Goal: Find specific fact: Find specific fact

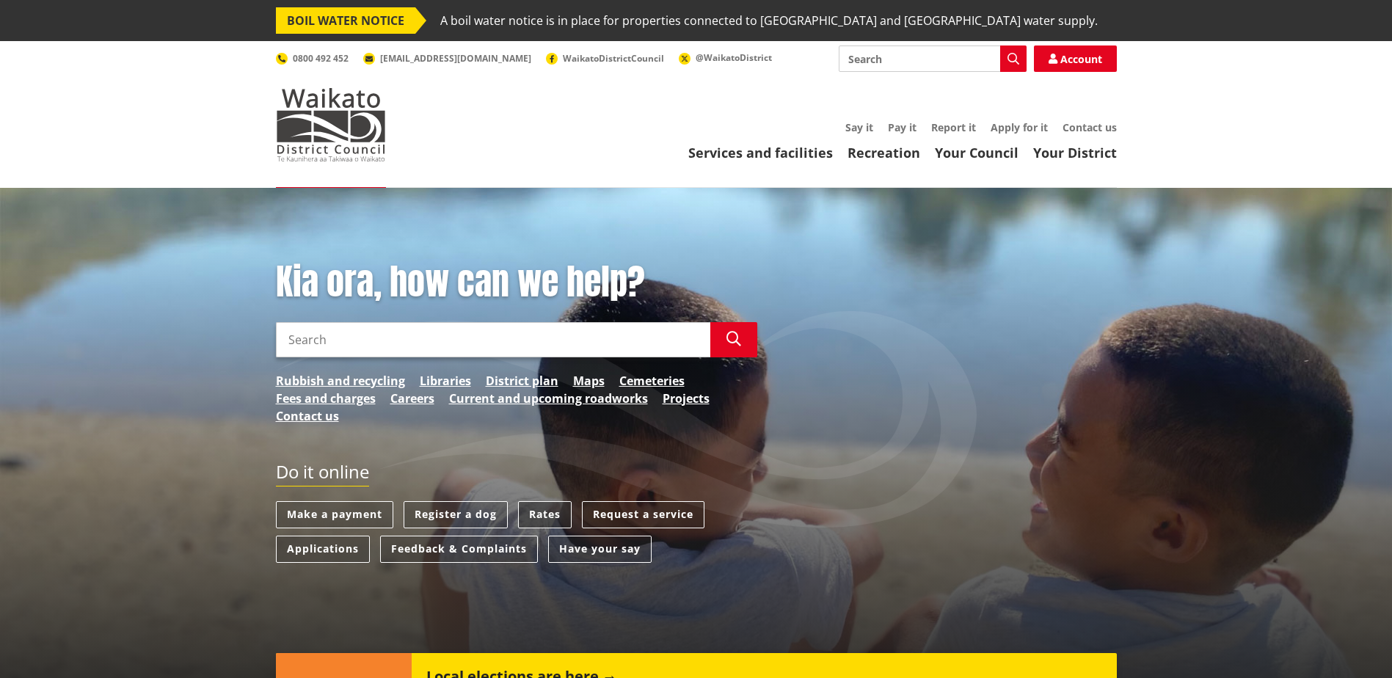
click at [548, 511] on link "Rates" at bounding box center [545, 514] width 54 height 27
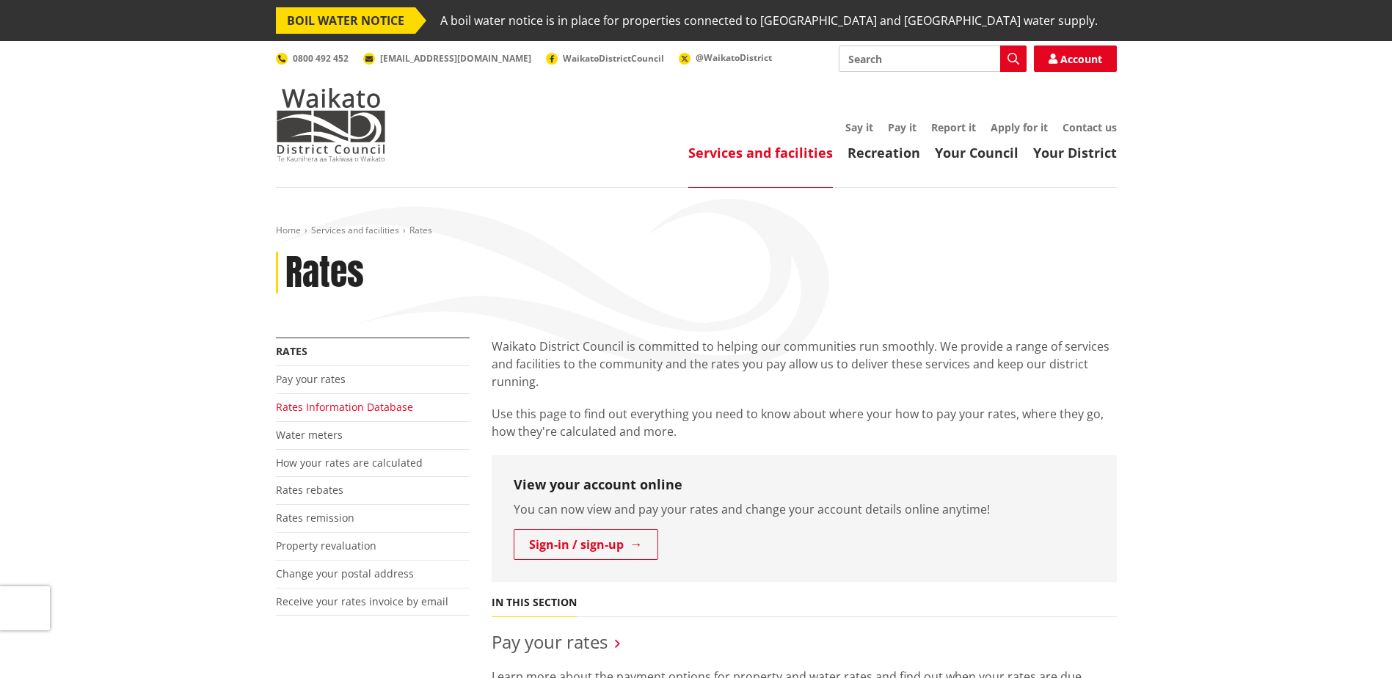
click at [365, 408] on link "Rates Information Database" at bounding box center [344, 407] width 137 height 14
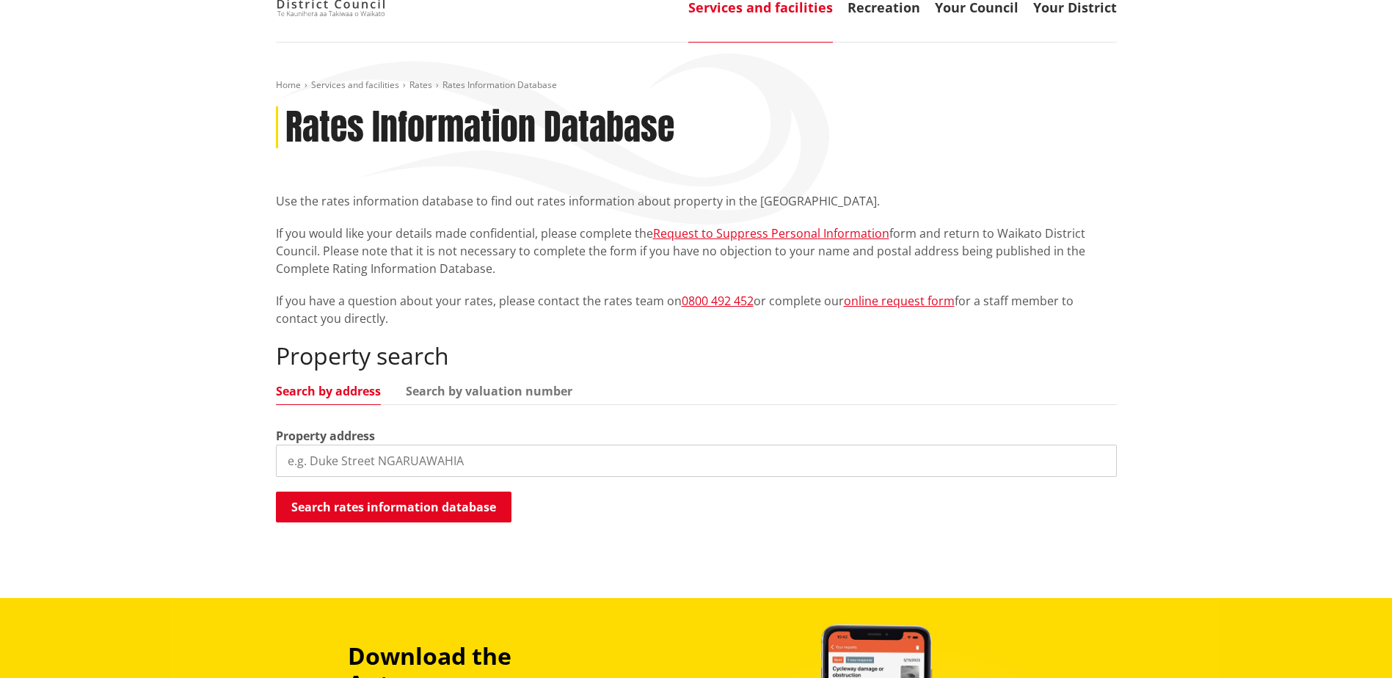
scroll to position [147, 0]
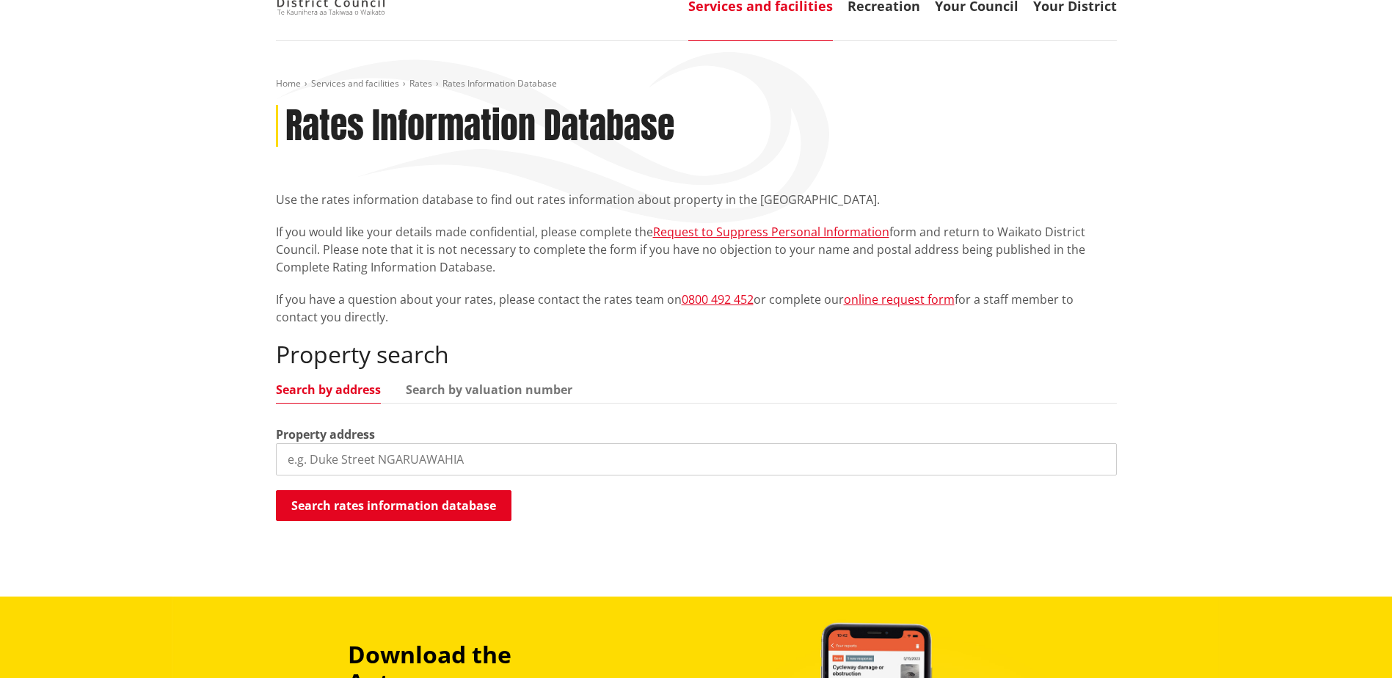
drag, startPoint x: 467, startPoint y: 464, endPoint x: 243, endPoint y: 466, distance: 223.9
click at [243, 466] on div "Home Services and facilities Rates Rates Information Database Rates Information…" at bounding box center [696, 319] width 1392 height 556
type input "[PERSON_NAME] Mine"
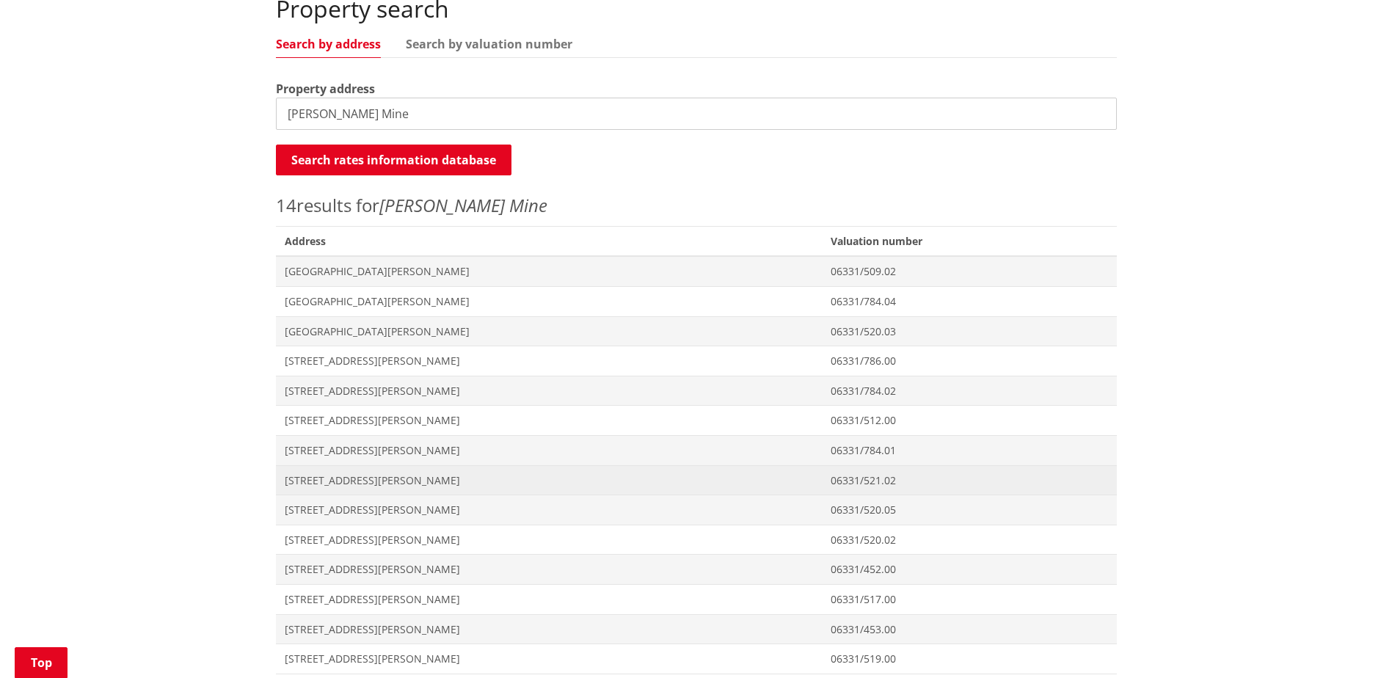
scroll to position [587, 0]
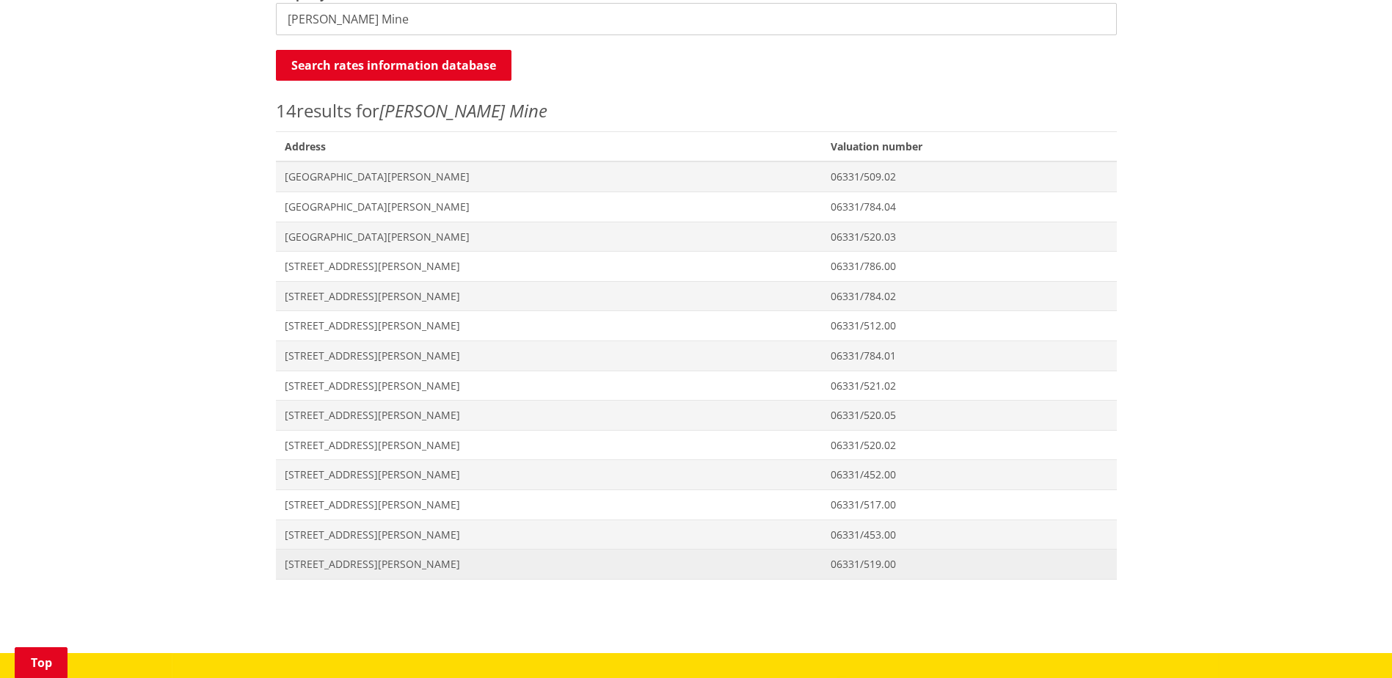
click at [446, 567] on span "[STREET_ADDRESS][PERSON_NAME]" at bounding box center [549, 564] width 528 height 15
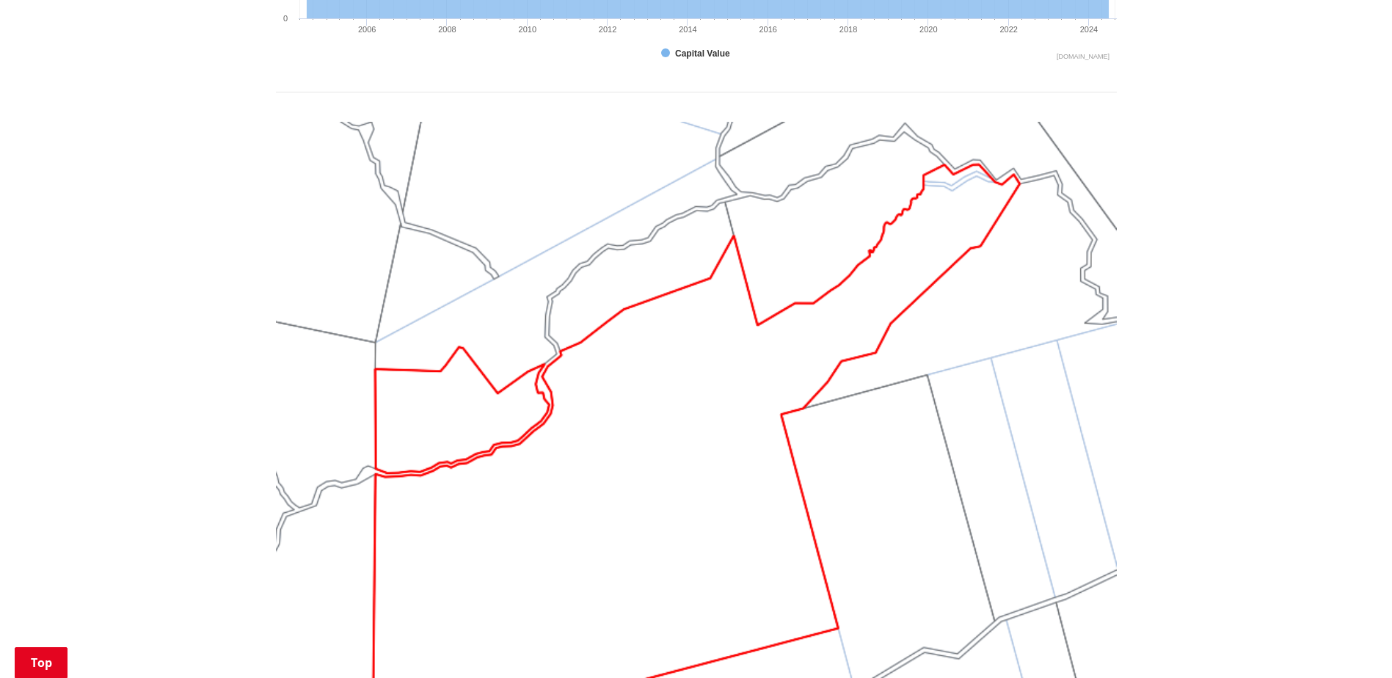
scroll to position [1174, 0]
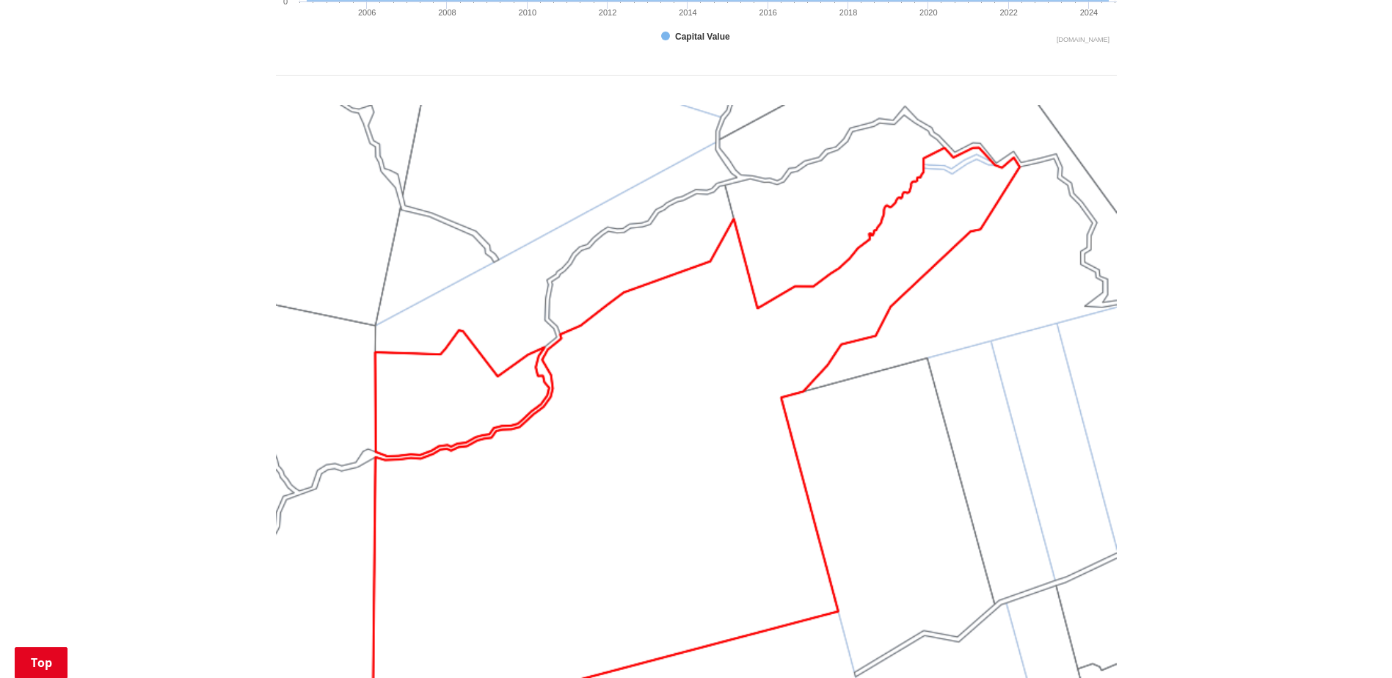
click at [1022, 284] on img at bounding box center [696, 420] width 841 height 631
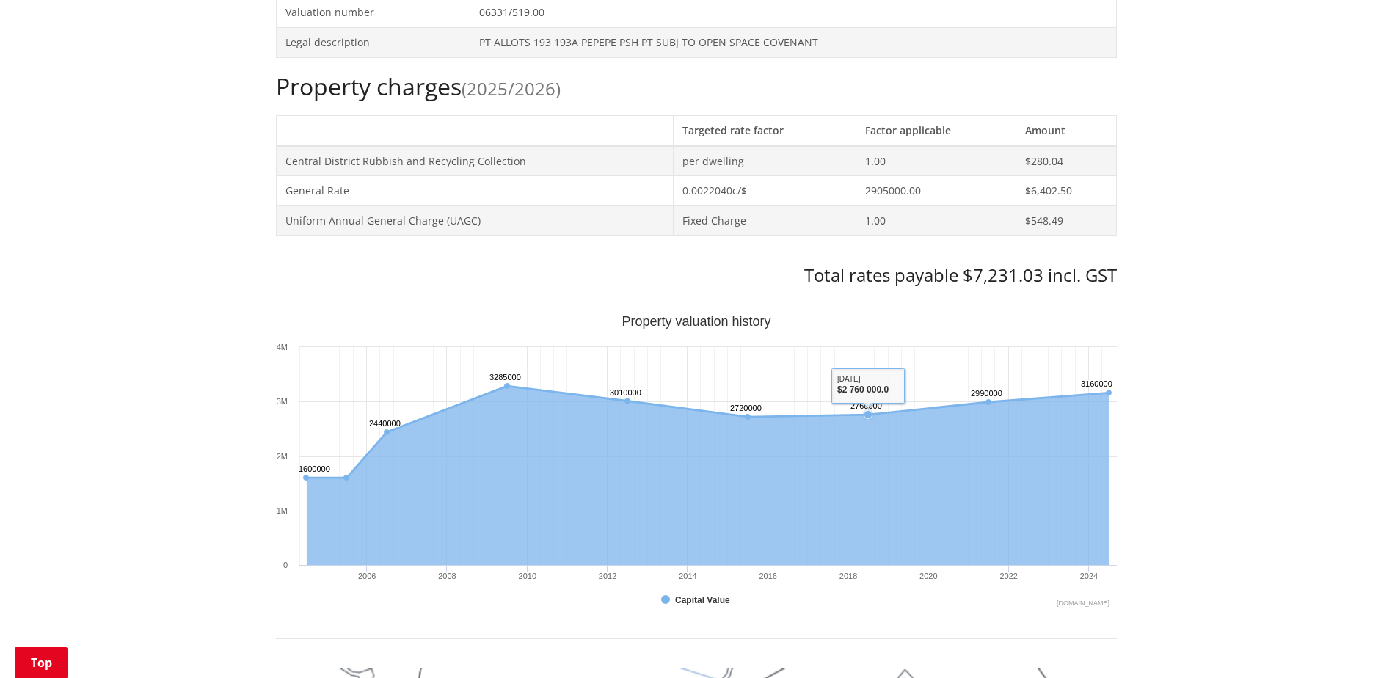
scroll to position [587, 0]
